Goal: Task Accomplishment & Management: Manage account settings

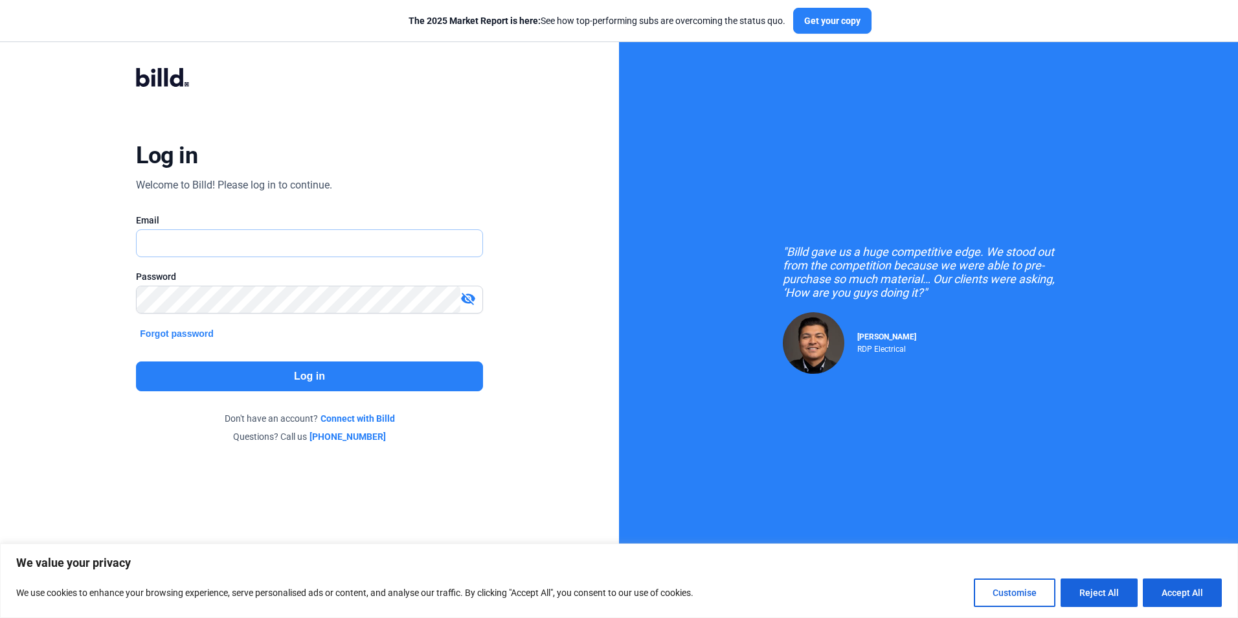
type input "[EMAIL_ADDRESS][DOMAIN_NAME]"
click at [312, 374] on button "Log in" at bounding box center [309, 376] width 346 height 30
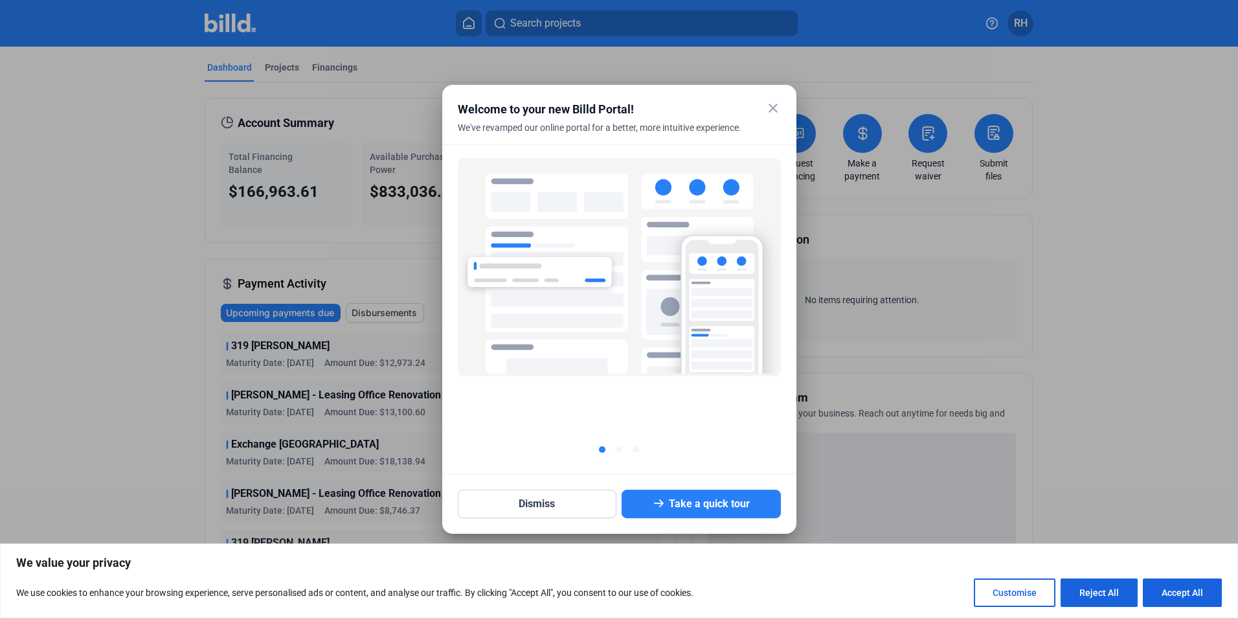
click at [777, 111] on mat-icon "close" at bounding box center [773, 108] width 16 height 16
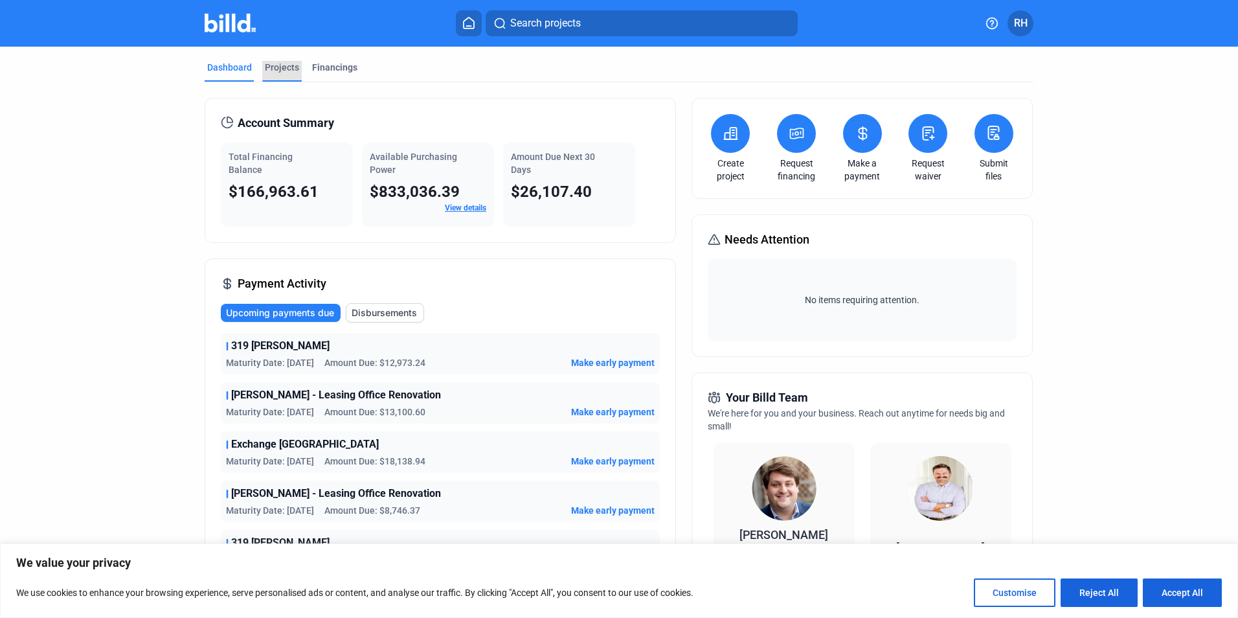
click at [288, 73] on div "Projects" at bounding box center [282, 67] width 34 height 13
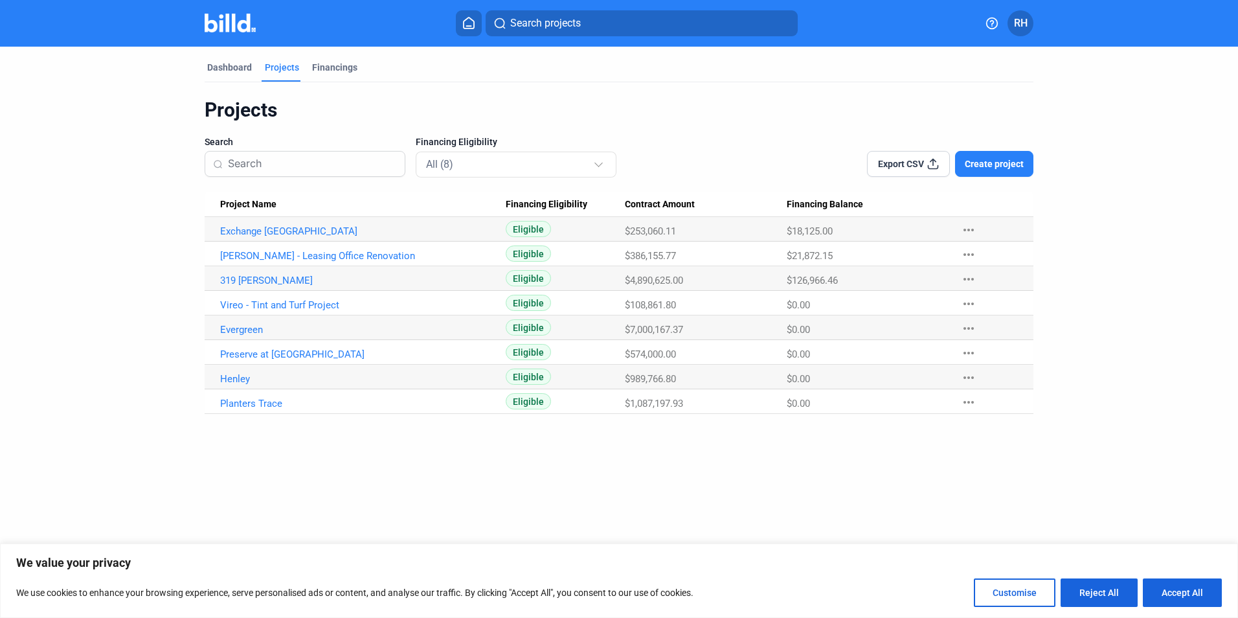
click at [1016, 25] on span "RH" at bounding box center [1021, 24] width 14 height 16
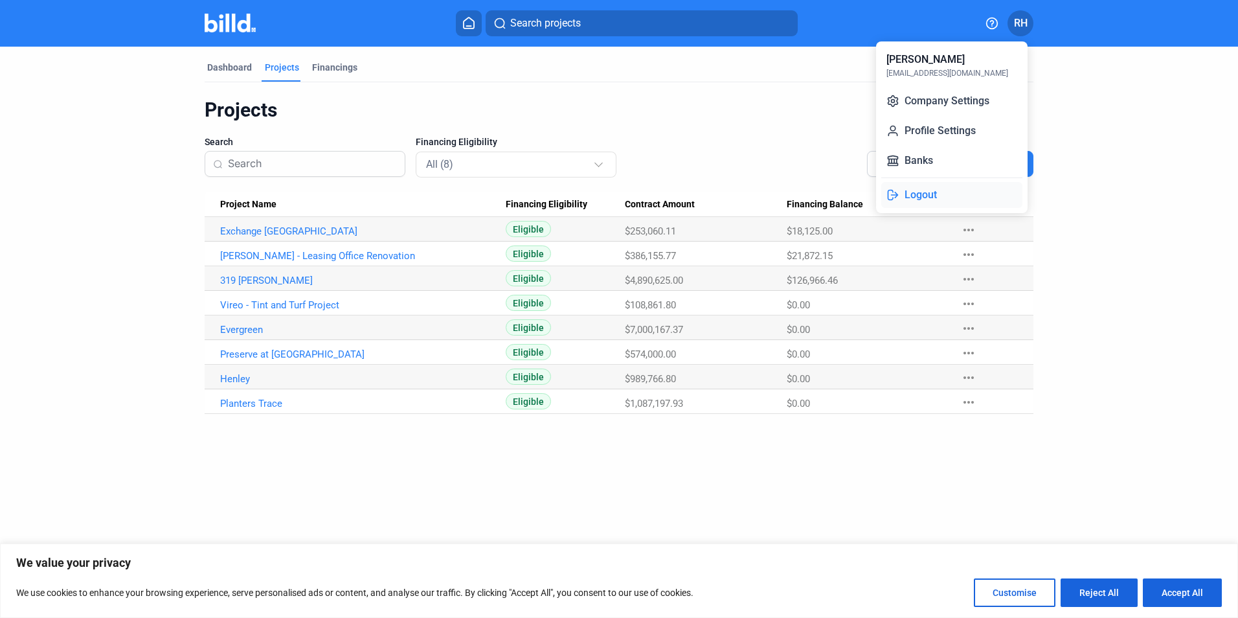
click at [925, 197] on button "Logout" at bounding box center [951, 195] width 141 height 26
